Goal: Find specific page/section: Find specific page/section

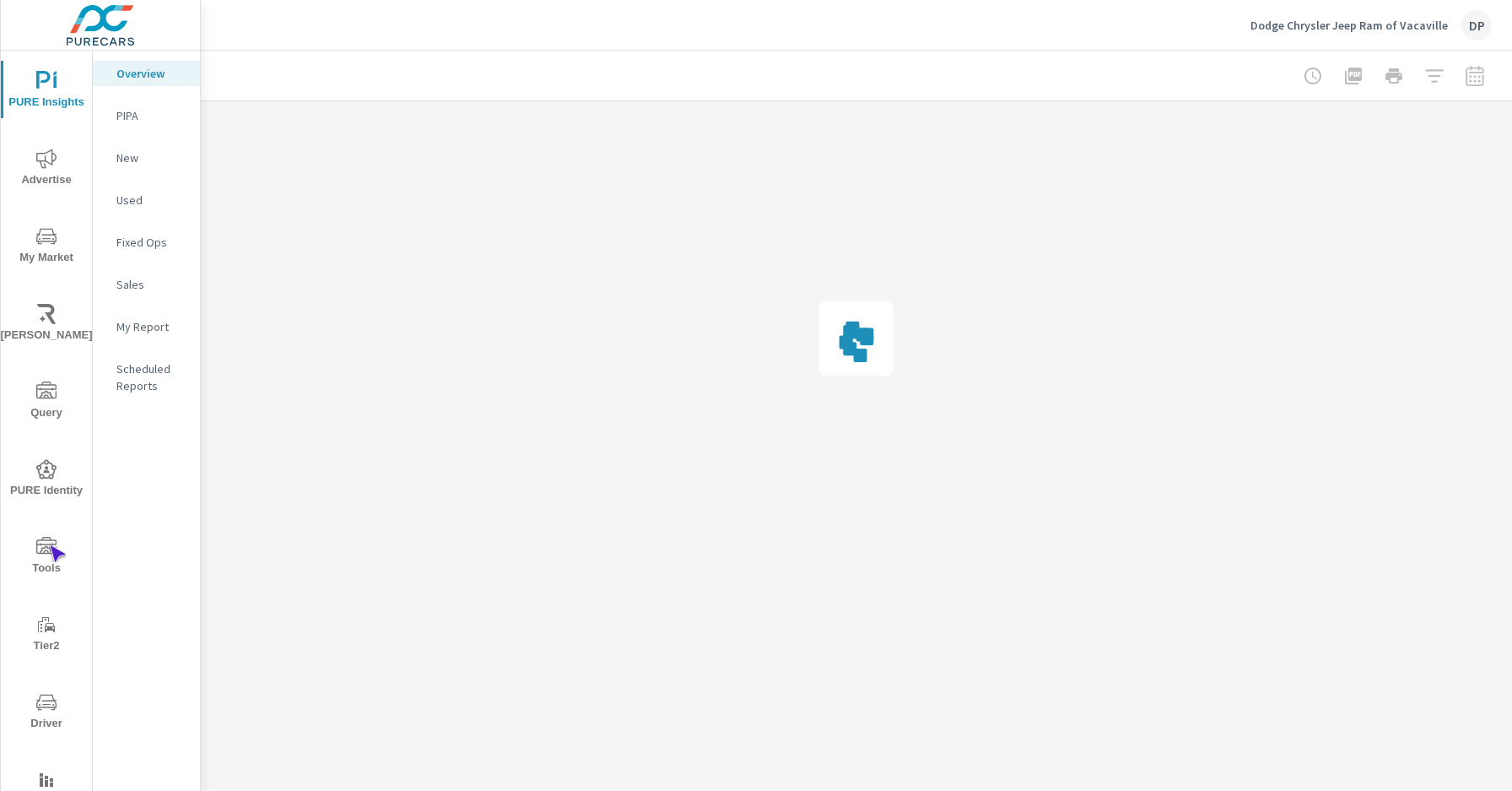
click at [49, 545] on icon "nav menu" at bounding box center [47, 545] width 21 height 17
